Goal: Transaction & Acquisition: Obtain resource

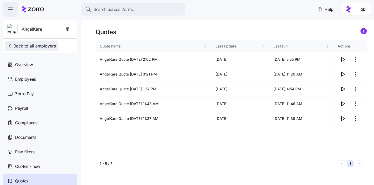
click at [19, 49] on span "Back to all employers" at bounding box center [31, 46] width 49 height 6
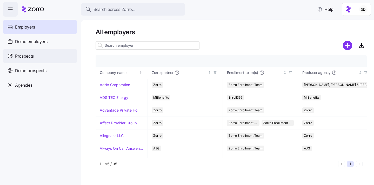
click at [15, 55] on div "Prospects" at bounding box center [40, 56] width 74 height 15
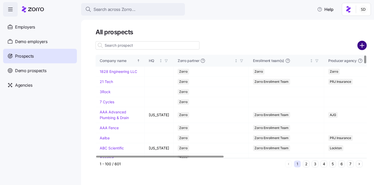
click at [363, 45] on circle "add icon" at bounding box center [362, 45] width 9 height 9
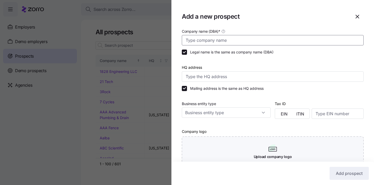
click at [237, 41] on input "Company name (DBA) *" at bounding box center [273, 40] width 182 height 10
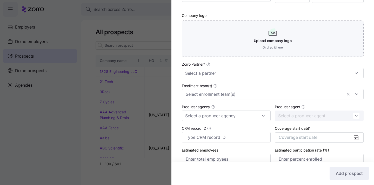
scroll to position [117, 0]
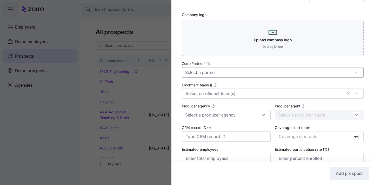
type input "[PERSON_NAME] Carpet"
click at [230, 70] on input "Zorro Partner *" at bounding box center [273, 72] width 182 height 10
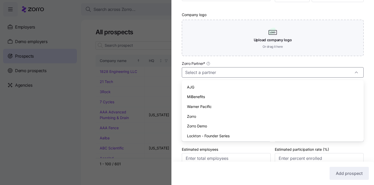
click at [222, 116] on div "Zorro" at bounding box center [273, 117] width 178 height 10
type input "Zorro"
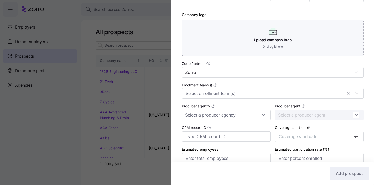
scroll to position [142, 0]
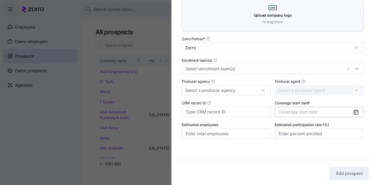
click at [303, 111] on span "Coverage start date" at bounding box center [298, 111] width 39 height 5
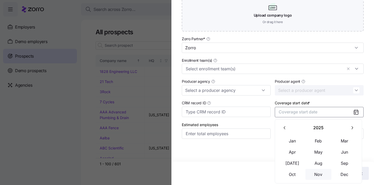
click at [320, 173] on button "Nov" at bounding box center [318, 174] width 26 height 11
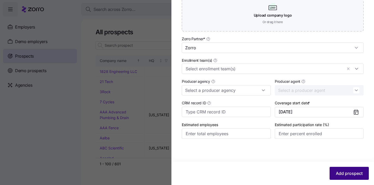
click at [338, 172] on span "Add prospect" at bounding box center [349, 173] width 27 height 6
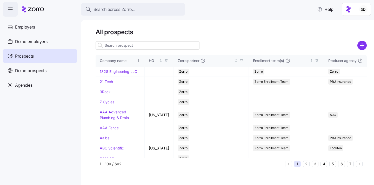
click at [115, 44] on input at bounding box center [148, 45] width 104 height 8
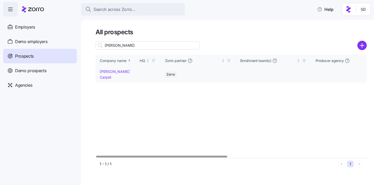
type input "[PERSON_NAME]"
click at [101, 71] on link "[PERSON_NAME] Carpet" at bounding box center [115, 74] width 30 height 10
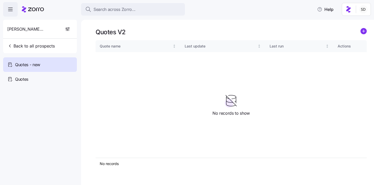
click at [364, 30] on icon "add icon" at bounding box center [364, 31] width 0 height 3
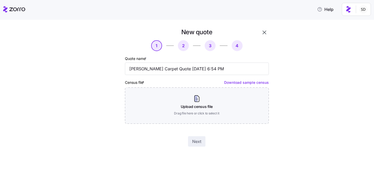
click at [258, 32] on div "New quote" at bounding box center [197, 32] width 144 height 8
click at [264, 32] on icon "button" at bounding box center [265, 33] width 4 height 4
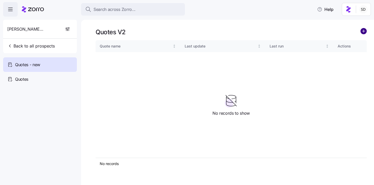
click at [364, 31] on circle "add icon" at bounding box center [364, 31] width 6 height 6
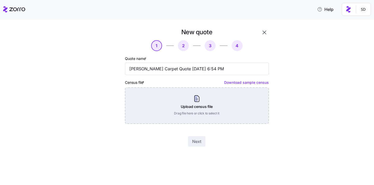
click at [186, 108] on div "Upload census file Drag file here or click to select it" at bounding box center [197, 106] width 144 height 36
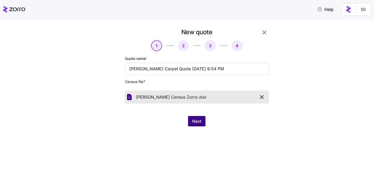
click at [199, 122] on span "Next" at bounding box center [196, 121] width 9 height 6
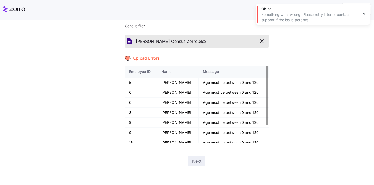
click at [261, 39] on icon "button" at bounding box center [262, 41] width 6 height 6
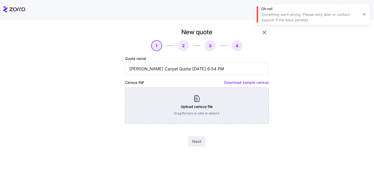
click at [197, 103] on div "Upload census file Drag file here or click to select it" at bounding box center [197, 106] width 144 height 36
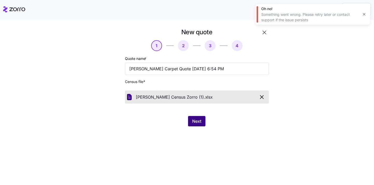
click at [195, 123] on span "Next" at bounding box center [196, 121] width 9 height 6
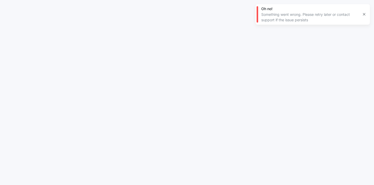
click at [365, 15] on icon "button" at bounding box center [364, 14] width 4 height 4
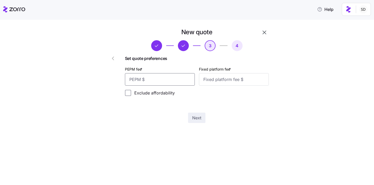
click at [175, 82] on input "PEPM fee *" at bounding box center [160, 79] width 70 height 12
type input "0"
click at [220, 83] on input "Fixed platform fee *" at bounding box center [234, 79] width 70 height 12
click at [249, 102] on div "New quote 3 4 Set quote preferences PEPM fee * 0 Fixed platform fee * 1000 Excl…" at bounding box center [197, 75] width 148 height 99
click at [244, 79] on input "1000" at bounding box center [234, 79] width 70 height 12
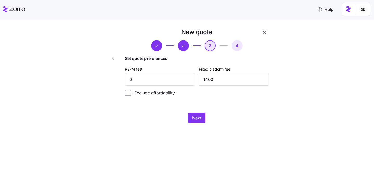
click at [248, 117] on div "Next" at bounding box center [197, 118] width 144 height 10
click at [220, 83] on input "1400" at bounding box center [234, 79] width 70 height 12
type input "1380"
click at [257, 115] on div "Next" at bounding box center [197, 118] width 144 height 10
click at [194, 115] on span "Next" at bounding box center [196, 118] width 9 height 6
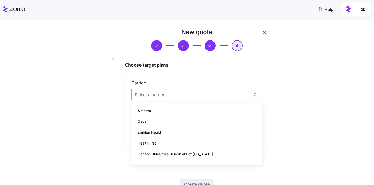
click at [196, 95] on input "Carrier *" at bounding box center [196, 94] width 131 height 13
click at [331, 94] on div "New quote 4 Choose target plans Carrier * Plan * Add another plan Create quote …" at bounding box center [191, 119] width 352 height 183
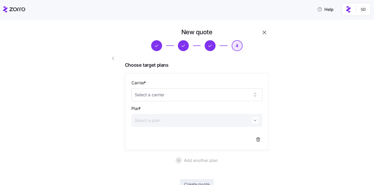
scroll to position [38, 0]
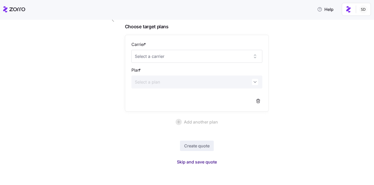
click at [197, 161] on span "Skip and save quote" at bounding box center [197, 162] width 40 height 6
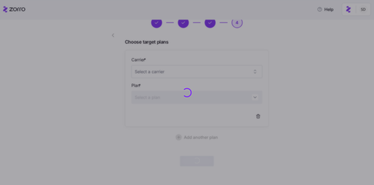
scroll to position [23, 0]
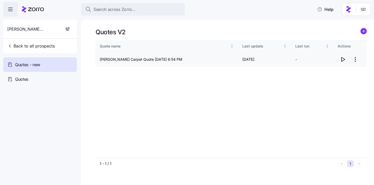
click at [343, 59] on icon "button" at bounding box center [343, 59] width 6 height 6
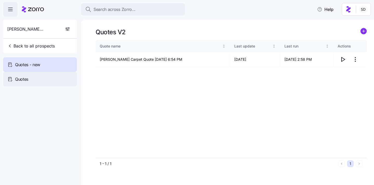
click at [60, 78] on div "Quotes" at bounding box center [40, 79] width 74 height 15
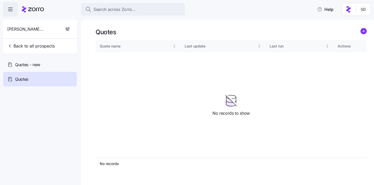
click at [365, 31] on icon "add icon" at bounding box center [363, 31] width 3 height 0
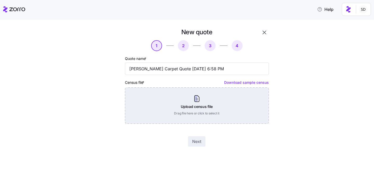
click at [197, 97] on div "Upload census file Drag file here or click to select it" at bounding box center [197, 106] width 144 height 36
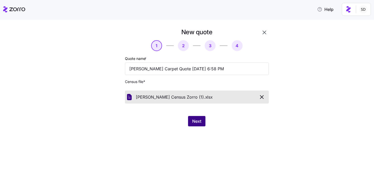
click at [198, 122] on span "Next" at bounding box center [196, 121] width 9 height 6
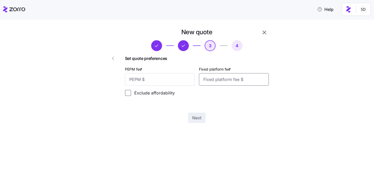
click at [219, 84] on input "Fixed platform fee *" at bounding box center [234, 79] width 70 height 12
type input "1380"
click at [229, 118] on div "Next" at bounding box center [197, 118] width 144 height 10
click at [150, 81] on input "PEPM fee *" at bounding box center [160, 79] width 70 height 12
type input "0"
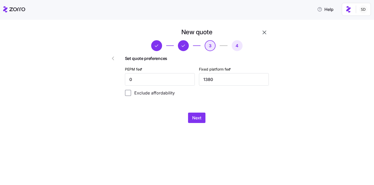
click at [113, 125] on div "New quote 3 4 Set quote preferences PEPM fee * 0 Fixed platform fee * 1380 Excl…" at bounding box center [191, 78] width 182 height 101
click at [197, 115] on span "Next" at bounding box center [196, 118] width 9 height 6
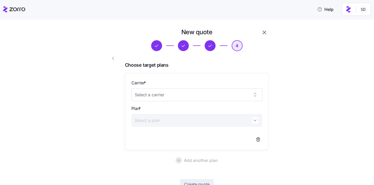
scroll to position [38, 0]
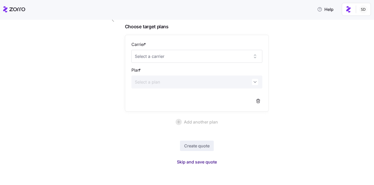
click at [197, 163] on span "Skip and save quote" at bounding box center [197, 162] width 40 height 6
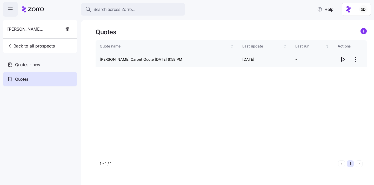
click at [342, 58] on icon "button" at bounding box center [343, 59] width 3 height 4
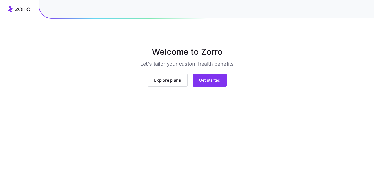
scroll to position [39, 0]
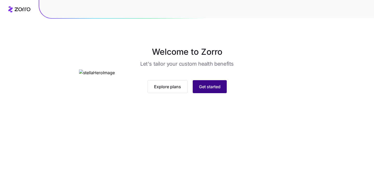
click at [206, 90] on span "Get started" at bounding box center [210, 87] width 22 height 6
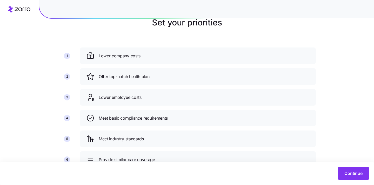
scroll to position [50, 0]
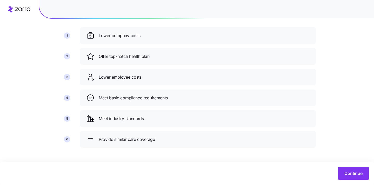
click at [170, 40] on div "Lower company costs" at bounding box center [198, 35] width 236 height 17
click at [345, 174] on span "Continue" at bounding box center [353, 173] width 18 height 6
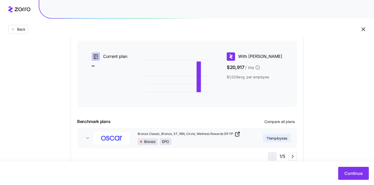
scroll to position [140, 0]
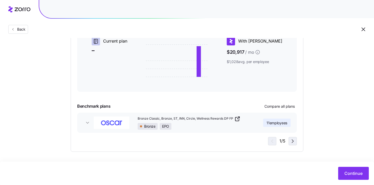
click at [291, 142] on icon "button" at bounding box center [293, 141] width 6 height 6
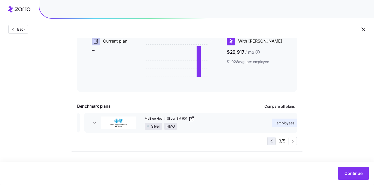
click at [272, 142] on icon "button" at bounding box center [271, 141] width 6 height 6
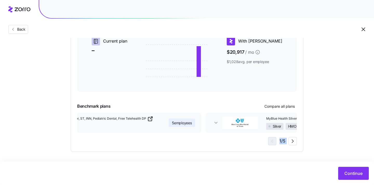
click at [272, 142] on div "1 / 5" at bounding box center [282, 141] width 29 height 8
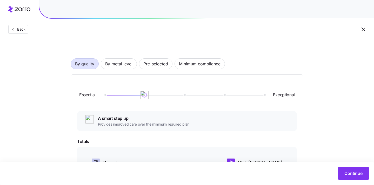
scroll to position [29, 0]
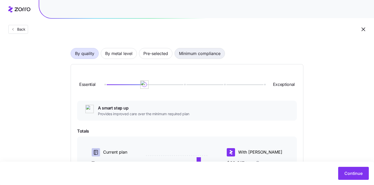
click at [215, 56] on span "Minimum compliance" at bounding box center [200, 53] width 42 height 10
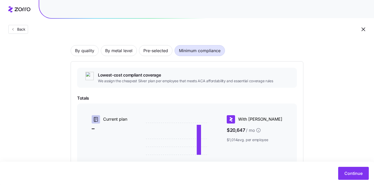
scroll to position [15, 0]
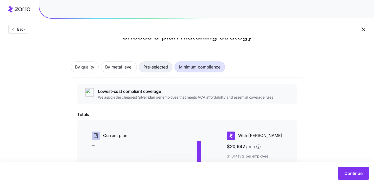
click at [154, 69] on span "Pre-selected" at bounding box center [155, 67] width 25 height 10
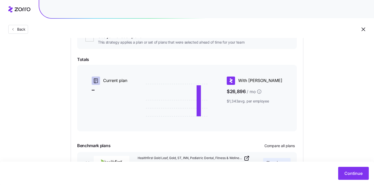
scroll to position [14, 0]
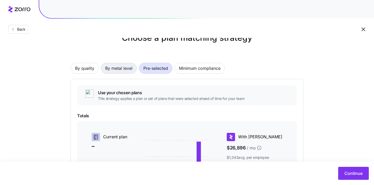
click at [116, 71] on span "By metal level" at bounding box center [118, 68] width 27 height 10
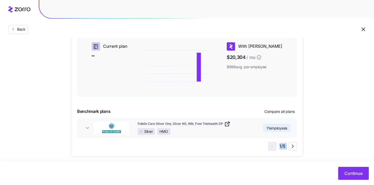
scroll to position [103, 0]
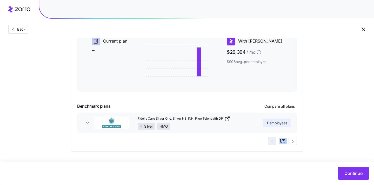
click at [199, 124] on div "Silver HMO" at bounding box center [194, 126] width 113 height 7
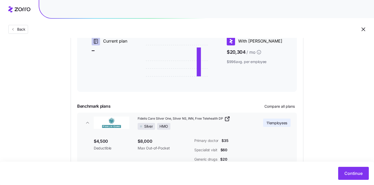
scroll to position [141, 0]
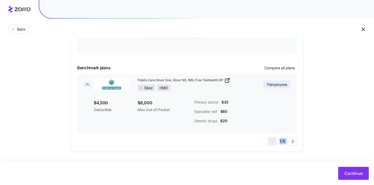
click at [90, 85] on icon "button" at bounding box center [87, 84] width 5 height 5
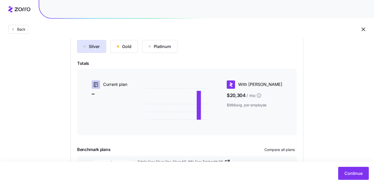
scroll to position [0, 0]
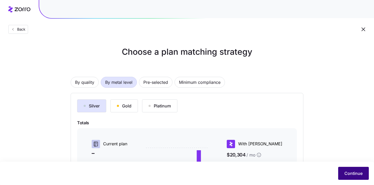
click at [360, 172] on span "Continue" at bounding box center [353, 173] width 18 height 6
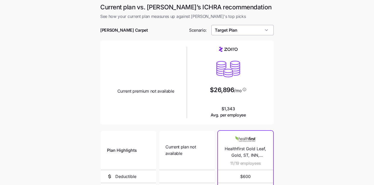
click at [253, 31] on input "Target Plan" at bounding box center [242, 30] width 63 height 10
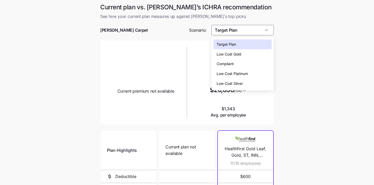
click at [259, 61] on div "Compliant" at bounding box center [242, 64] width 58 height 10
type input "Compliant"
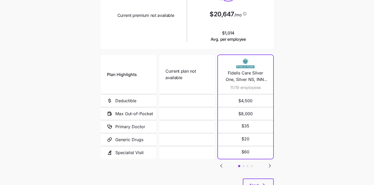
scroll to position [83, 0]
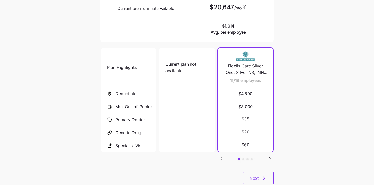
click at [270, 156] on icon "Go to next slide" at bounding box center [270, 159] width 6 height 6
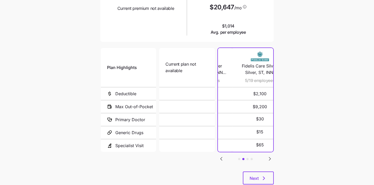
click at [270, 156] on icon "Go to next slide" at bounding box center [270, 159] width 6 height 6
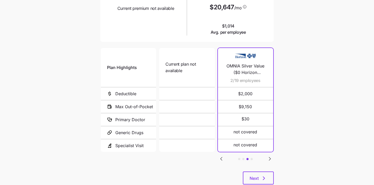
click at [270, 156] on icon "Go to next slide" at bounding box center [270, 159] width 6 height 6
click at [223, 156] on icon "Go to previous slide" at bounding box center [221, 159] width 6 height 6
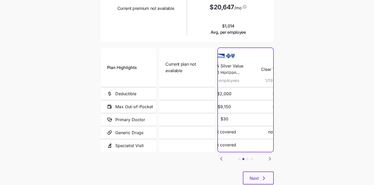
click at [223, 156] on icon "Go to previous slide" at bounding box center [221, 159] width 6 height 6
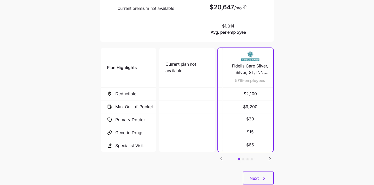
click at [223, 156] on icon "Go to previous slide" at bounding box center [221, 159] width 6 height 6
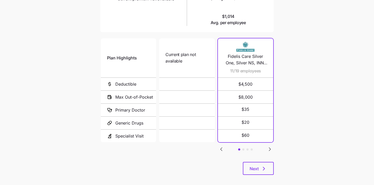
scroll to position [98, 0]
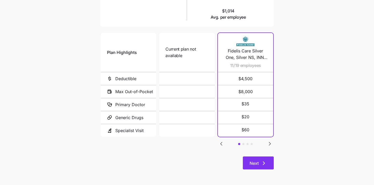
click at [249, 163] on button "Next" at bounding box center [258, 163] width 31 height 13
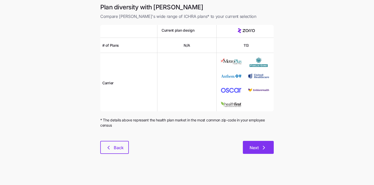
click at [255, 149] on span "Next" at bounding box center [254, 148] width 9 height 6
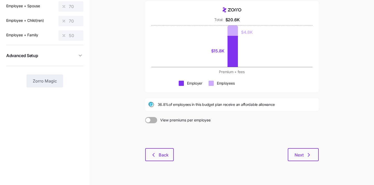
scroll to position [69, 0]
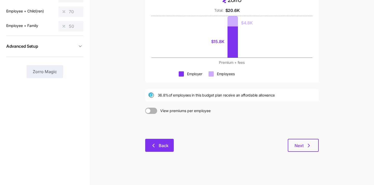
click at [157, 148] on span "Back" at bounding box center [159, 146] width 15 height 6
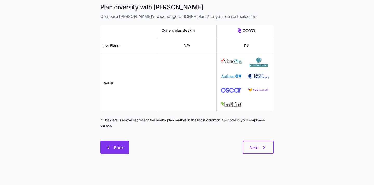
click at [115, 150] on span "Back" at bounding box center [119, 148] width 10 height 6
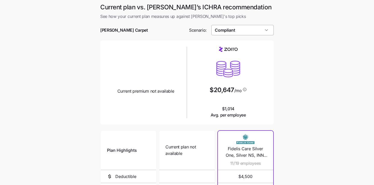
click at [252, 31] on input "Compliant" at bounding box center [242, 30] width 63 height 10
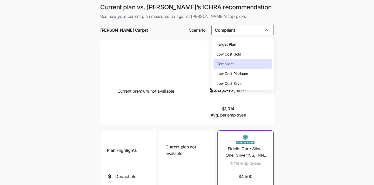
click at [243, 64] on div "Compliant" at bounding box center [242, 64] width 58 height 10
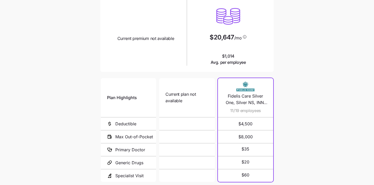
scroll to position [24, 0]
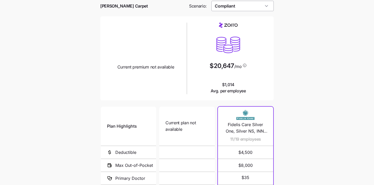
click at [257, 5] on input "Compliant" at bounding box center [242, 6] width 63 height 10
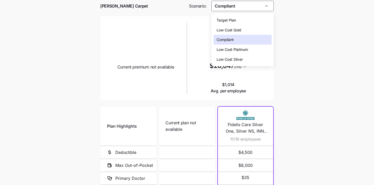
click at [253, 29] on div "Low Cost Gold" at bounding box center [242, 30] width 58 height 10
type input "Low Cost Gold"
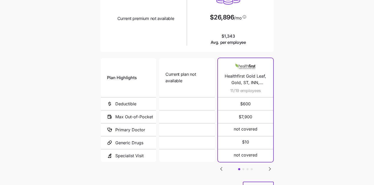
scroll to position [98, 0]
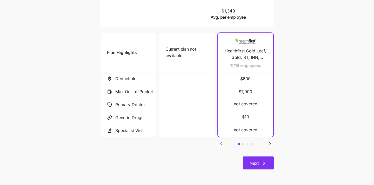
click at [251, 159] on button "Next" at bounding box center [258, 163] width 31 height 13
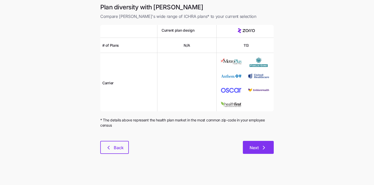
click at [252, 147] on span "Next" at bounding box center [254, 148] width 9 height 6
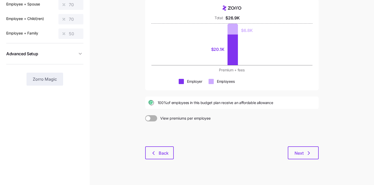
scroll to position [66, 0]
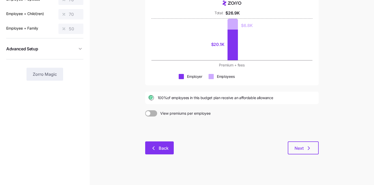
click at [156, 151] on button "Back" at bounding box center [159, 148] width 29 height 13
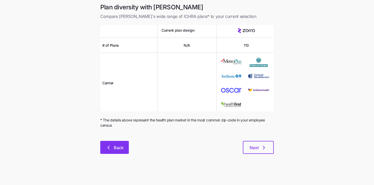
click at [115, 143] on button "Back" at bounding box center [114, 147] width 29 height 13
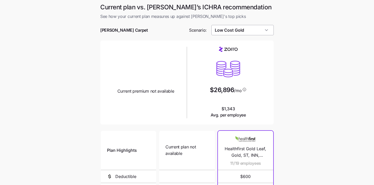
click at [270, 33] on input "Low Cost Gold" at bounding box center [242, 30] width 63 height 10
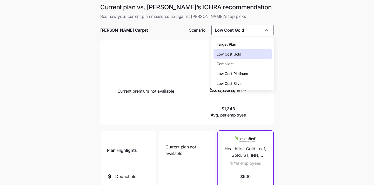
click at [285, 42] on main "Current plan vs. Zorro’s ICHRA recommendation See how your current plan measure…" at bounding box center [187, 141] width 374 height 283
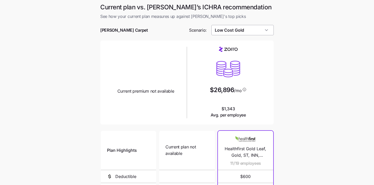
click at [256, 31] on input "Low Cost Gold" at bounding box center [242, 30] width 63 height 10
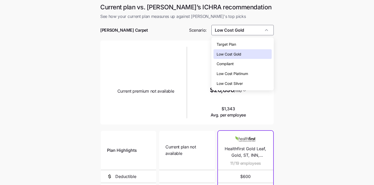
click at [252, 44] on div "Target Plan" at bounding box center [242, 44] width 58 height 10
type input "Target Plan"
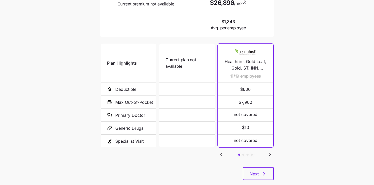
scroll to position [88, 0]
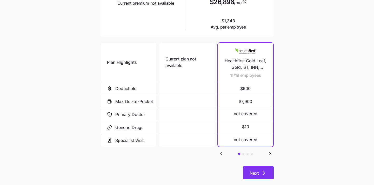
click at [258, 174] on span "Next" at bounding box center [254, 173] width 9 height 6
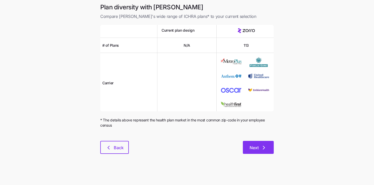
click at [259, 152] on button "Next" at bounding box center [258, 147] width 31 height 13
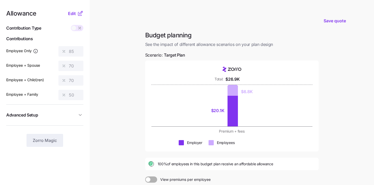
scroll to position [69, 0]
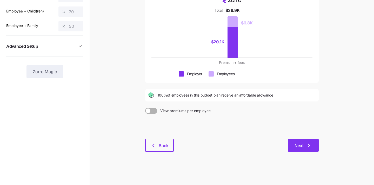
click at [309, 139] on div "Next" at bounding box center [246, 145] width 145 height 13
click at [298, 143] on button "Next" at bounding box center [303, 145] width 31 height 13
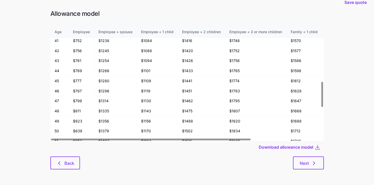
scroll to position [268, 0]
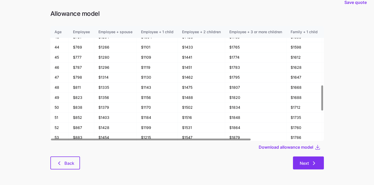
click at [315, 161] on icon "button" at bounding box center [314, 163] width 6 height 6
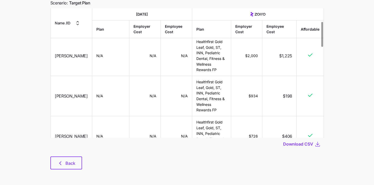
scroll to position [131, 0]
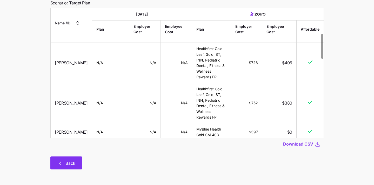
click at [66, 164] on span "Back" at bounding box center [70, 163] width 10 height 6
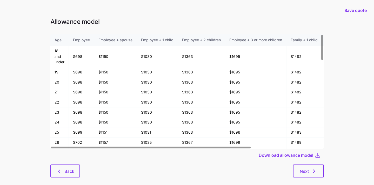
scroll to position [8, 0]
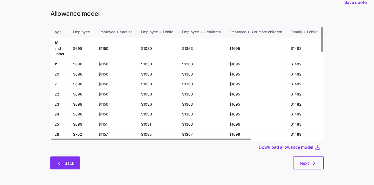
click at [64, 159] on button "Back" at bounding box center [65, 163] width 30 height 13
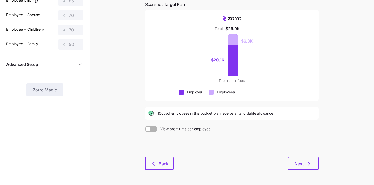
scroll to position [50, 0]
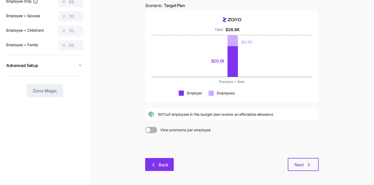
click at [156, 168] on icon "button" at bounding box center [153, 165] width 6 height 6
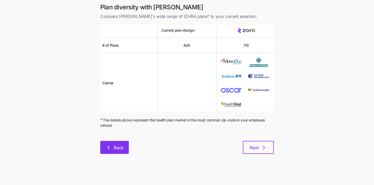
click at [111, 144] on button "Back" at bounding box center [114, 147] width 29 height 13
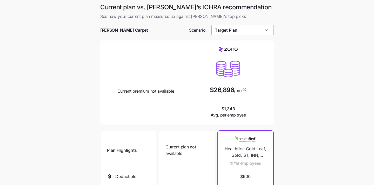
click at [256, 35] on input "Target Plan" at bounding box center [242, 30] width 63 height 10
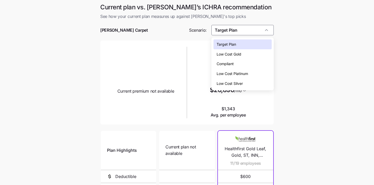
click at [247, 74] on span "Low Cost Platinum" at bounding box center [232, 74] width 31 height 6
type input "Low Cost Platinum"
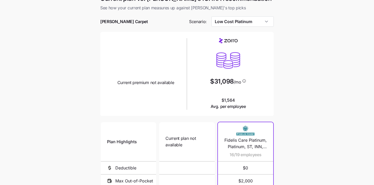
scroll to position [9, 0]
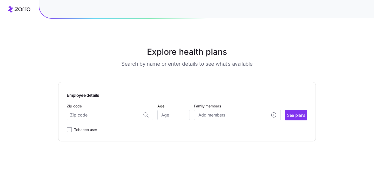
click at [96, 114] on input "Zip code" at bounding box center [110, 115] width 86 height 10
paste input "11212"
type input "11212"
click at [174, 116] on input "Age" at bounding box center [173, 115] width 32 height 10
type input "41"
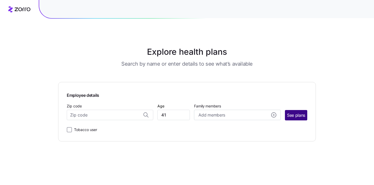
click at [290, 113] on span "See plans" at bounding box center [296, 115] width 18 height 6
click at [119, 115] on input "Zip code" at bounding box center [110, 115] width 86 height 10
paste input "11212"
click at [83, 130] on span "11212, Kings County, NY" at bounding box center [109, 129] width 73 height 6
type input "11212, Kings County, NY"
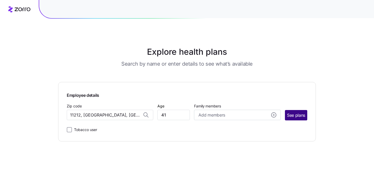
click at [291, 116] on span "See plans" at bounding box center [296, 115] width 18 height 6
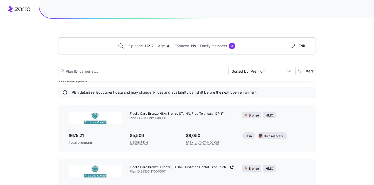
scroll to position [8, 0]
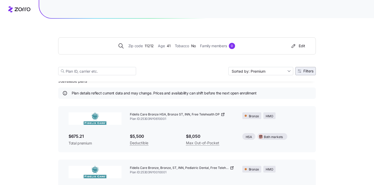
click at [305, 69] on span "Filters" at bounding box center [308, 71] width 10 height 4
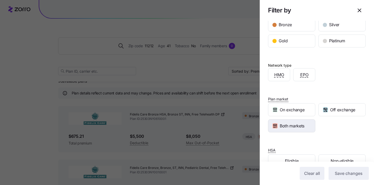
scroll to position [106, 0]
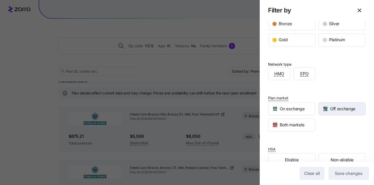
click at [346, 108] on span "Off exchange" at bounding box center [342, 109] width 25 height 6
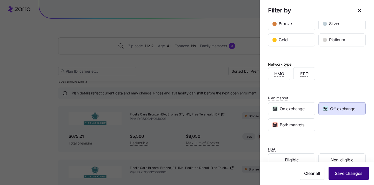
click at [349, 173] on span "Save changes" at bounding box center [349, 173] width 28 height 6
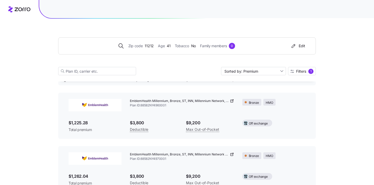
scroll to position [0, 0]
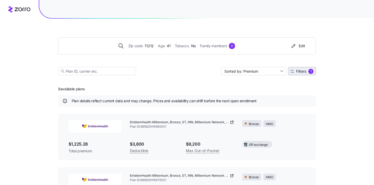
click at [300, 72] on span "Filters" at bounding box center [301, 72] width 10 height 4
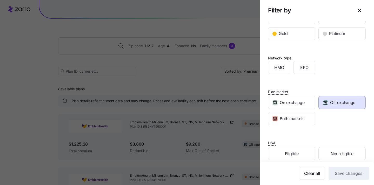
scroll to position [119, 0]
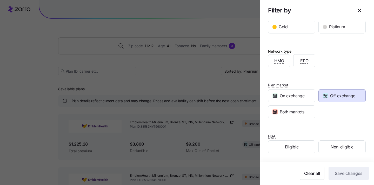
click at [334, 96] on span "Off exchange" at bounding box center [342, 96] width 25 height 6
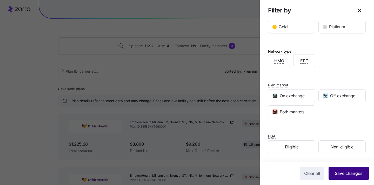
click at [339, 172] on span "Save changes" at bounding box center [349, 173] width 28 height 6
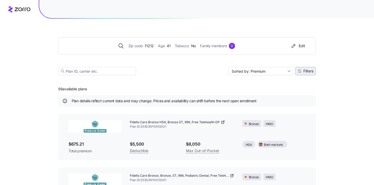
click at [309, 73] on button "Filters" at bounding box center [305, 71] width 21 height 8
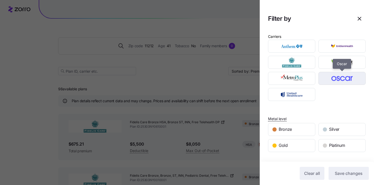
click at [339, 80] on img "button" at bounding box center [342, 78] width 38 height 10
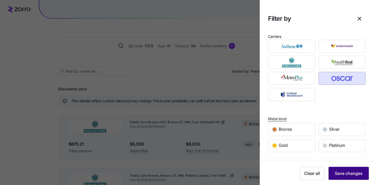
click at [347, 172] on span "Save changes" at bounding box center [349, 173] width 28 height 6
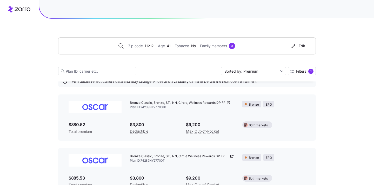
scroll to position [20, 0]
click at [299, 71] on span "Filters" at bounding box center [301, 72] width 10 height 4
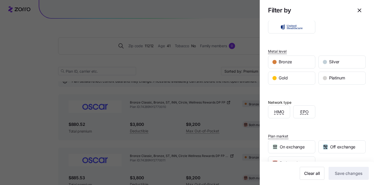
scroll to position [119, 0]
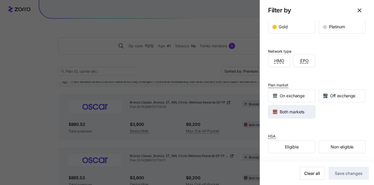
click at [304, 113] on span "Both markets" at bounding box center [292, 112] width 25 height 6
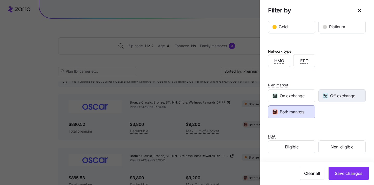
click at [344, 99] on div "Off exchange" at bounding box center [342, 96] width 47 height 12
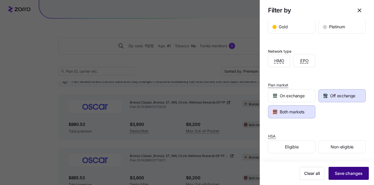
click at [351, 172] on span "Save changes" at bounding box center [349, 173] width 28 height 6
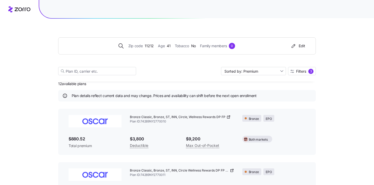
scroll to position [0, 0]
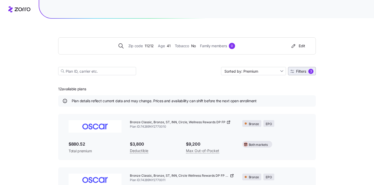
click at [307, 71] on span "Filters 3" at bounding box center [301, 71] width 23 height 5
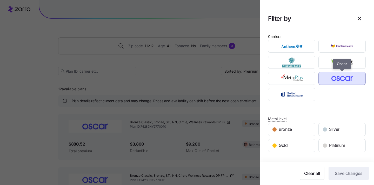
click at [333, 76] on img "button" at bounding box center [342, 78] width 38 height 10
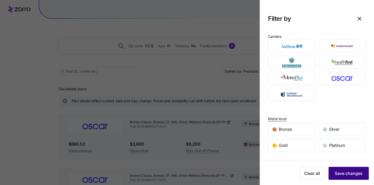
click at [343, 173] on span "Save changes" at bounding box center [349, 173] width 28 height 6
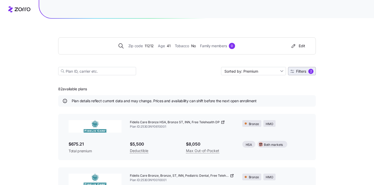
click at [309, 71] on div "2" at bounding box center [310, 71] width 5 height 5
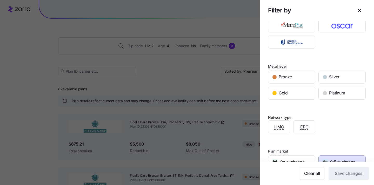
scroll to position [88, 0]
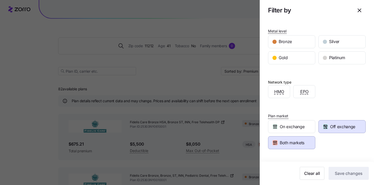
click at [327, 127] on icon "button" at bounding box center [325, 126] width 5 height 5
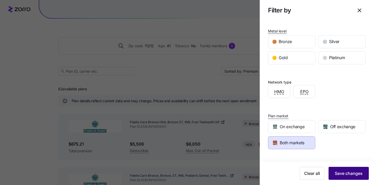
click at [350, 172] on span "Save changes" at bounding box center [349, 173] width 28 height 6
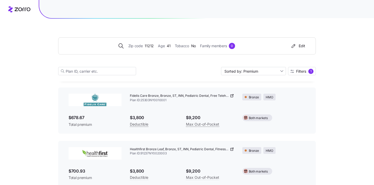
scroll to position [42, 0]
